Goal: Find specific page/section: Find specific page/section

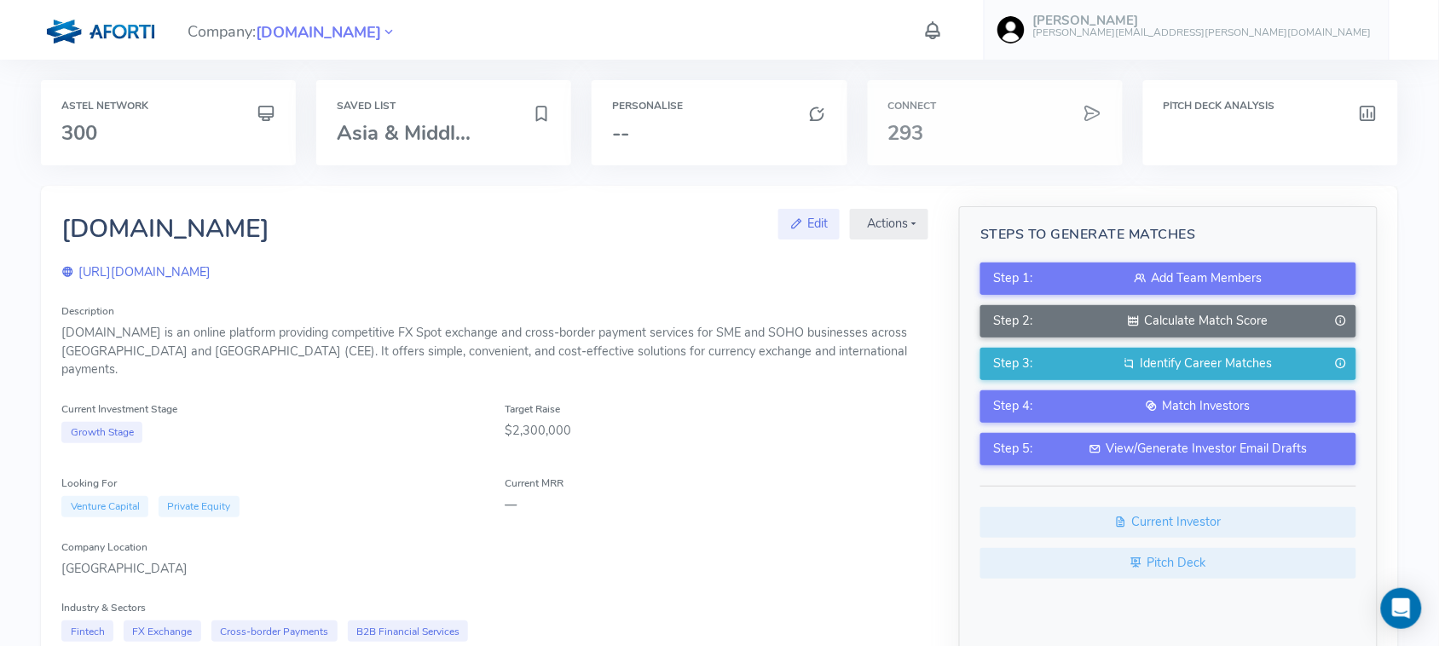
click at [1071, 136] on h3 "293" at bounding box center [995, 133] width 214 height 22
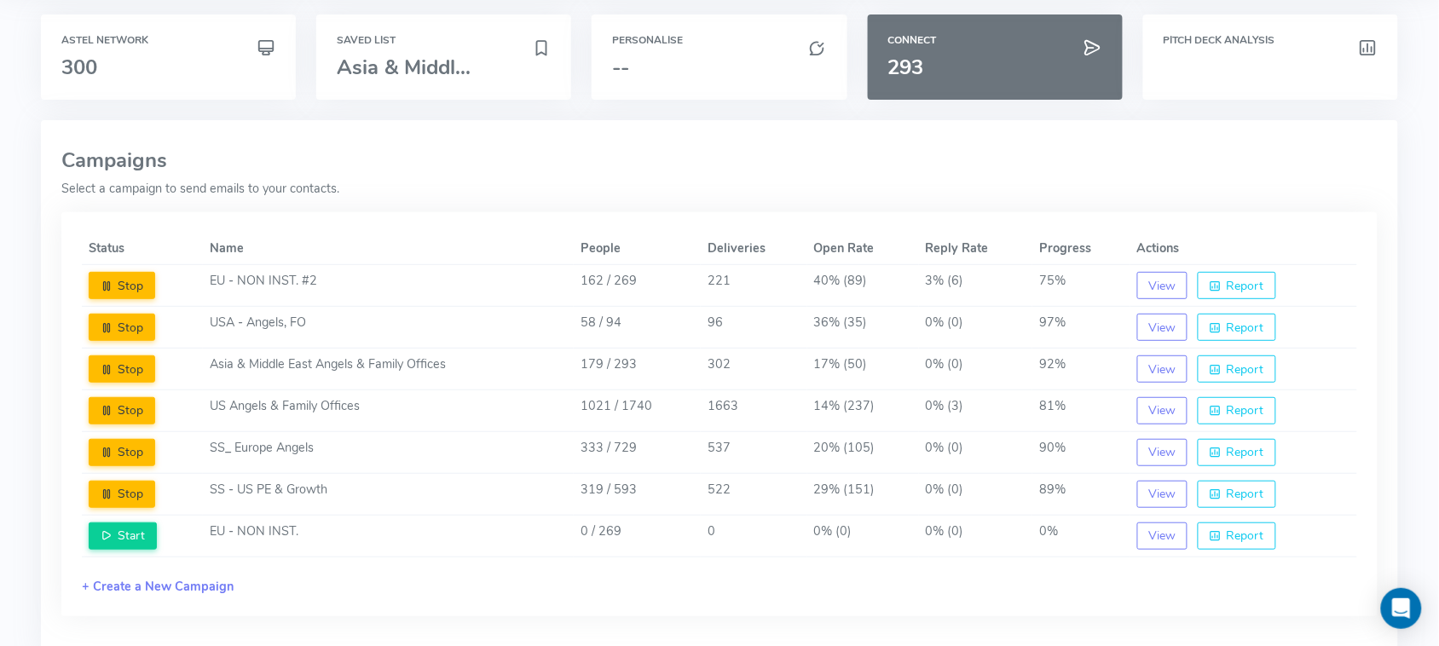
scroll to position [78, 0]
